Goal: Communication & Community: Answer question/provide support

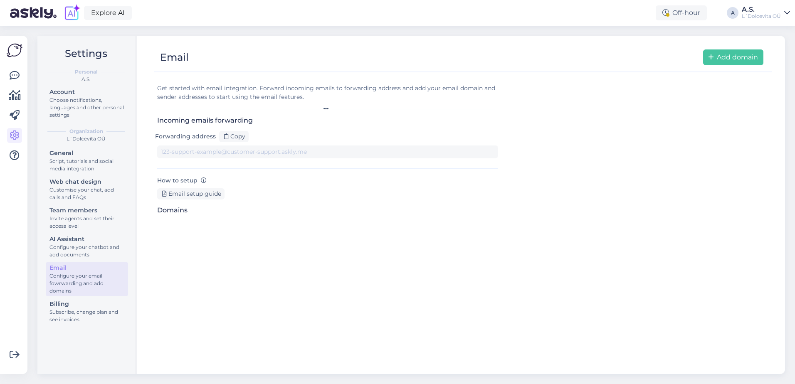
type input "[DOMAIN_NAME][EMAIL_ADDRESS][DOMAIN_NAME]"
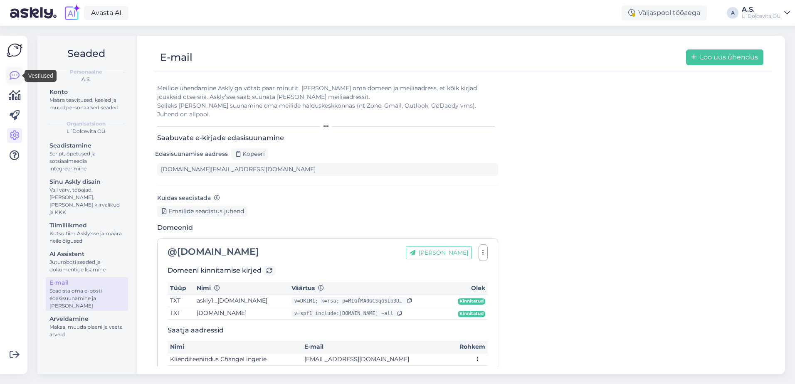
click at [19, 75] on icon at bounding box center [15, 76] width 10 height 10
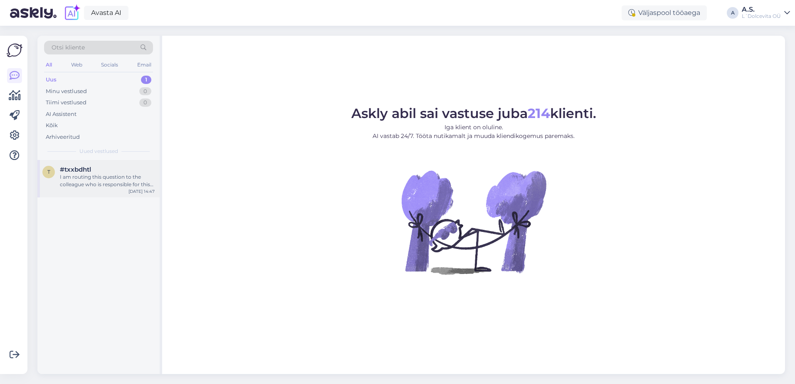
click at [87, 182] on div "I am routing this question to the colleague who is responsible for this topic. …" at bounding box center [107, 180] width 95 height 15
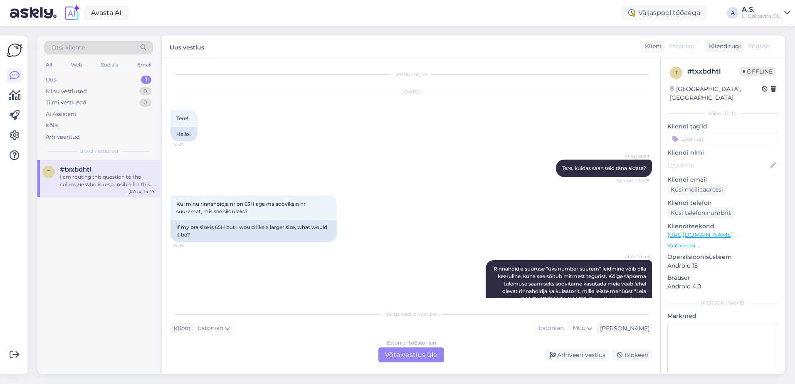
scroll to position [193, 0]
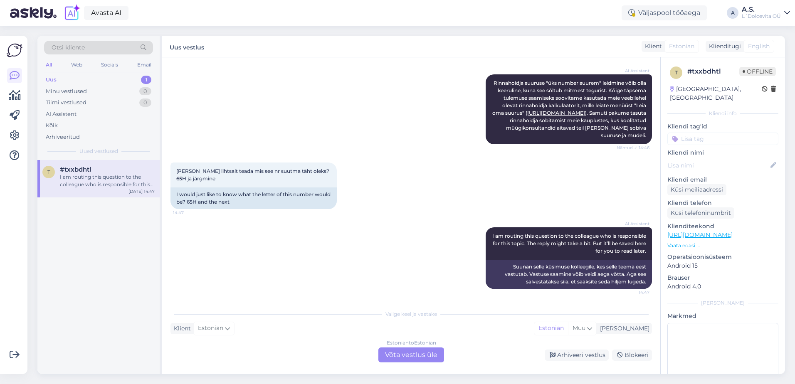
click at [395, 359] on div "Estonian to Estonian Võta vestlus üle" at bounding box center [412, 355] width 66 height 15
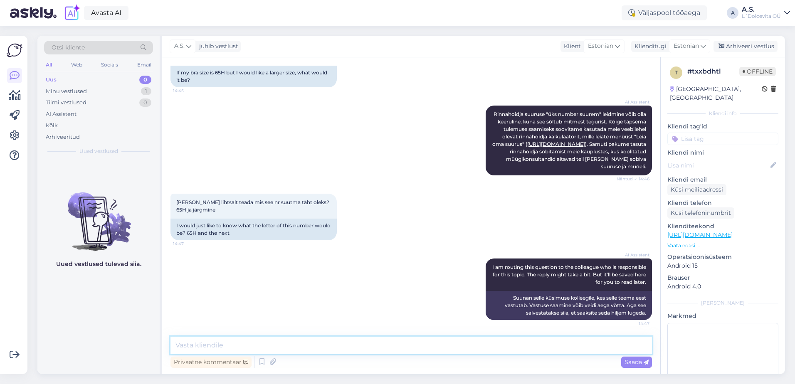
click at [363, 349] on textarea at bounding box center [412, 345] width 482 height 17
type textarea "Järgmine on 65I"
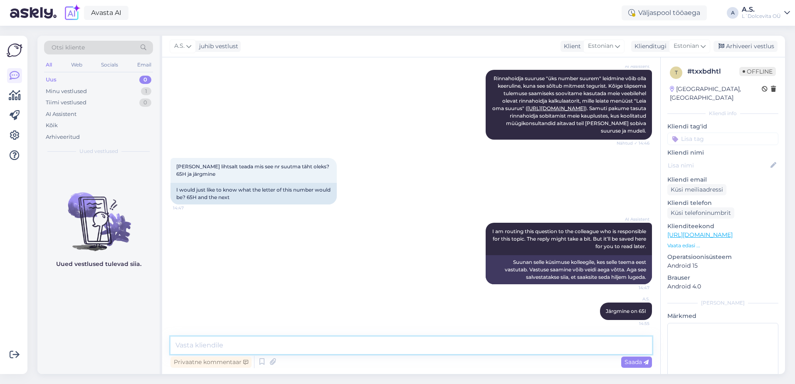
scroll to position [198, 0]
type textarea "Väga palju oleneb ka mudelist ja kangast, vahest on vaja 2 numbrit suuremat, ag…"
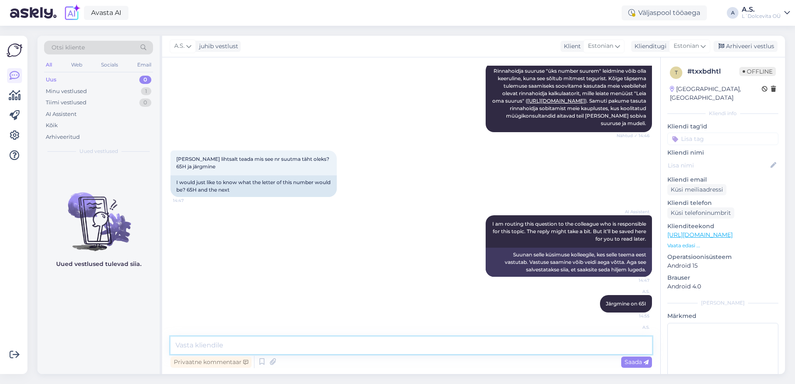
scroll to position [249, 0]
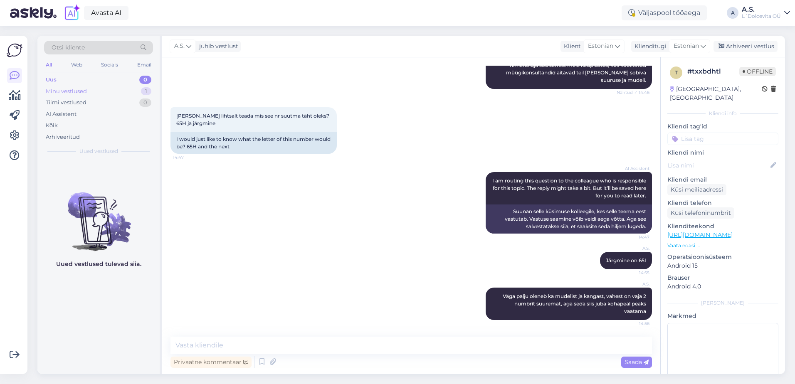
click at [80, 89] on div "Minu vestlused" at bounding box center [66, 91] width 41 height 8
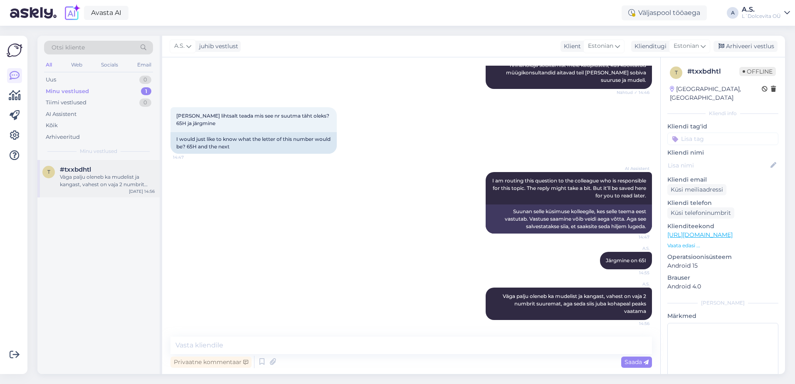
click at [92, 175] on div "Väga palju oleneb ka mudelist ja kangast, vahest on vaja 2 numbrit suuremat, ag…" at bounding box center [107, 180] width 95 height 15
